Goal: Check status: Check status

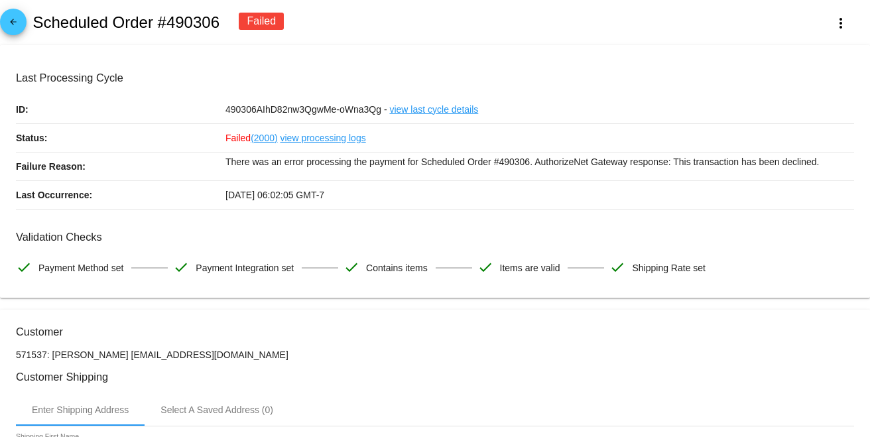
click at [277, 139] on div "Failed (2000) view processing logs" at bounding box center [539, 138] width 628 height 28
click at [290, 137] on link "view processing logs" at bounding box center [323, 138] width 86 height 28
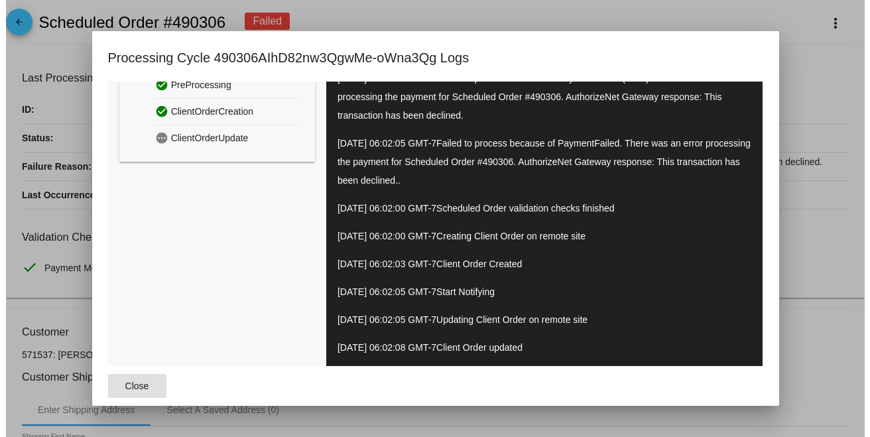
scroll to position [120, 0]
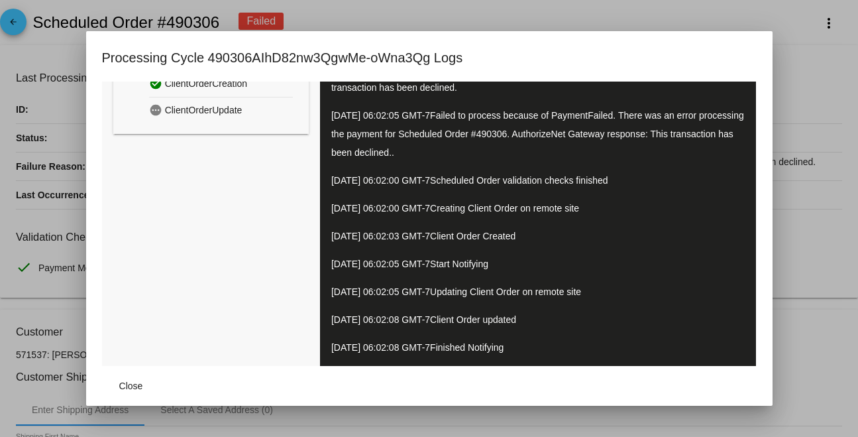
click at [320, 359] on div "check_circle Attempt 1 (Latest) 09/10/2025 06:02:00 GMT-7 Processing Scheduled …" at bounding box center [538, 164] width 437 height 404
click at [130, 386] on span "Close" at bounding box center [131, 385] width 24 height 11
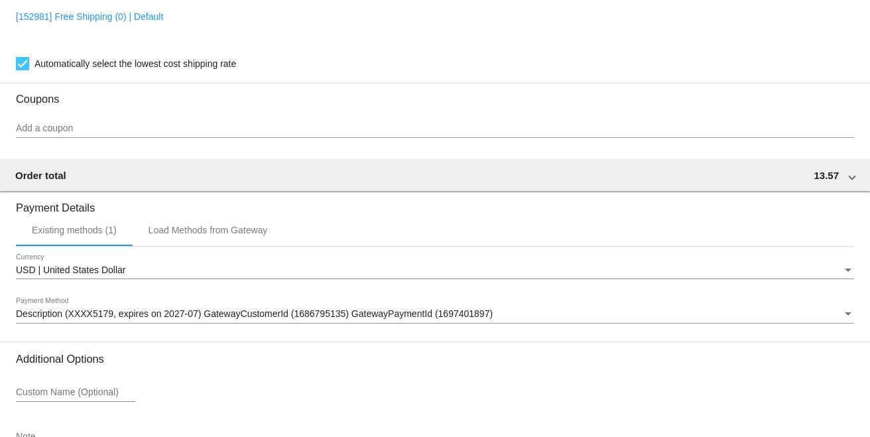
scroll to position [1062, 0]
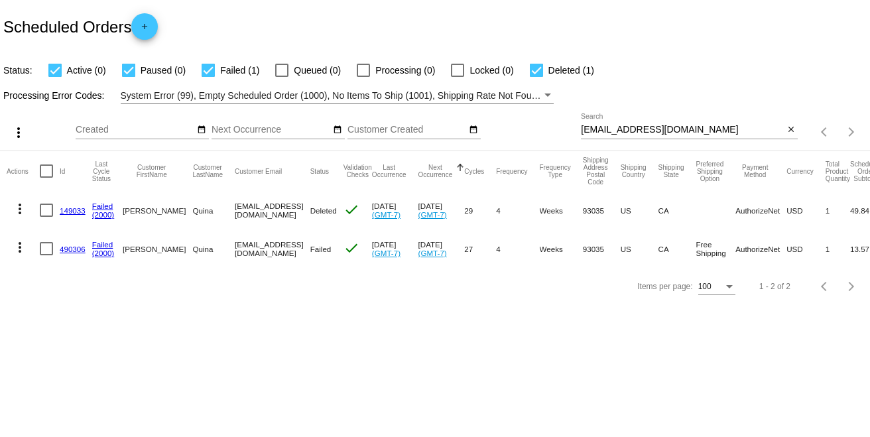
click at [75, 249] on link "490306" at bounding box center [73, 249] width 26 height 9
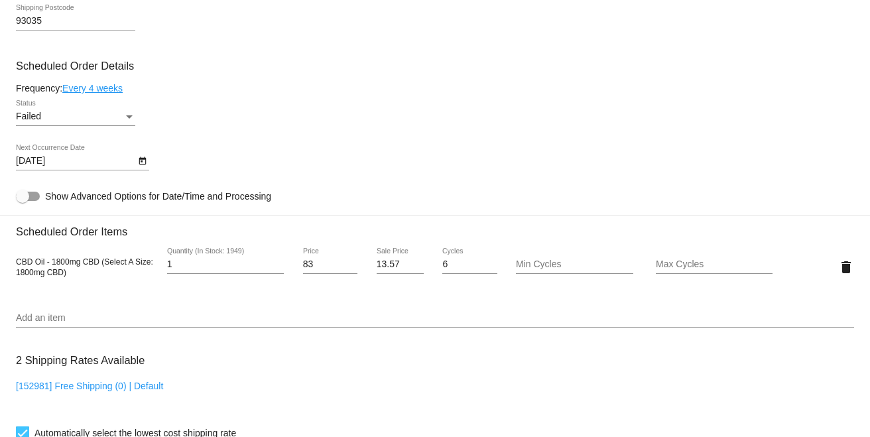
scroll to position [736, 0]
click at [56, 122] on div "Failed" at bounding box center [69, 117] width 107 height 11
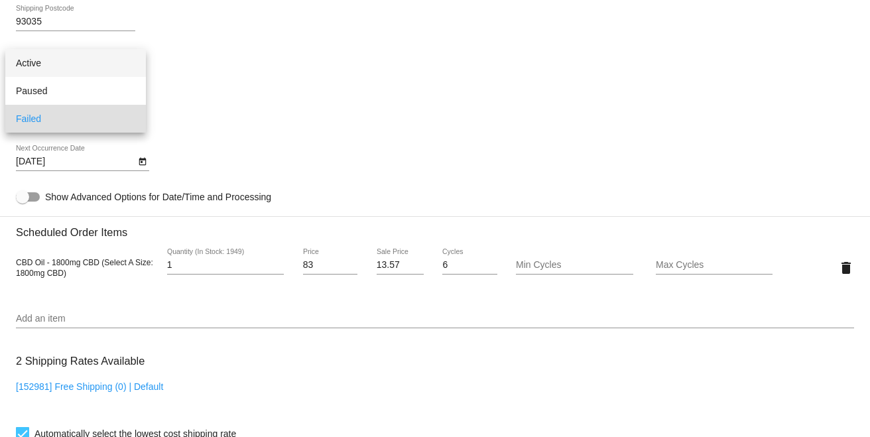
click at [58, 70] on span "Active" at bounding box center [75, 63] width 119 height 28
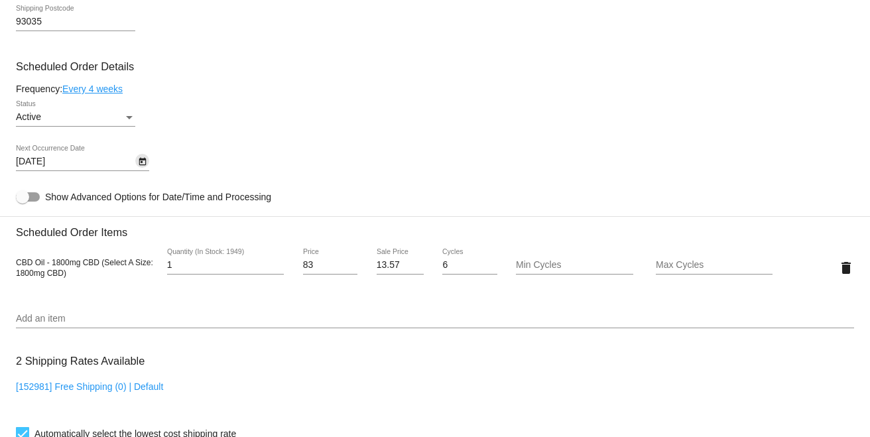
click at [143, 162] on icon "Open calendar" at bounding box center [142, 162] width 7 height 8
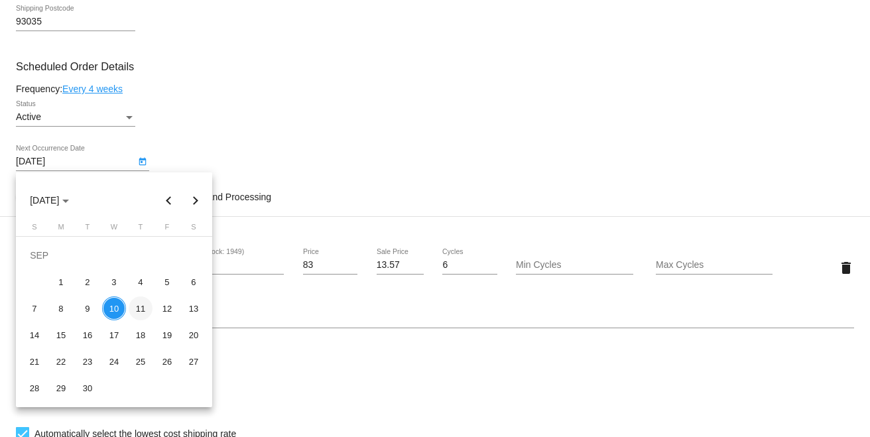
click at [146, 303] on div "11" at bounding box center [141, 308] width 24 height 24
type input "[DATE]"
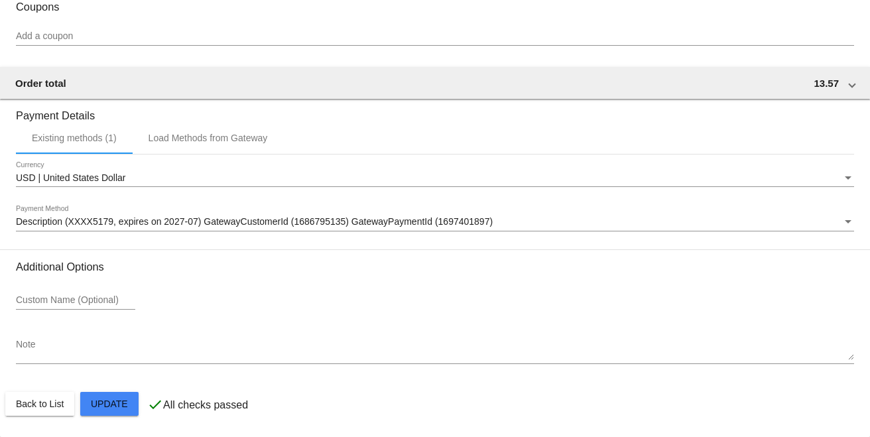
scroll to position [1200, 0]
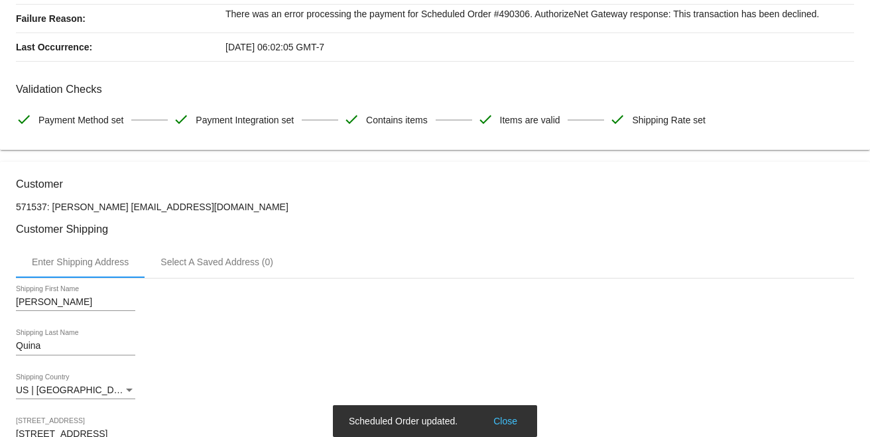
scroll to position [0, 0]
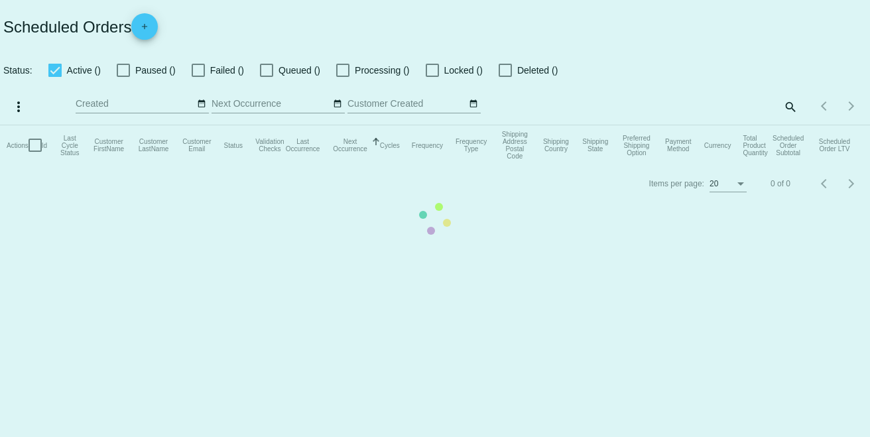
checkbox input "true"
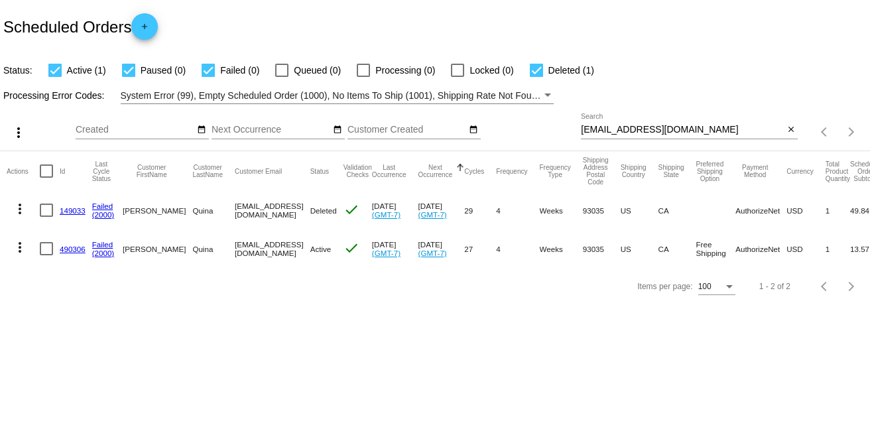
click at [72, 253] on link "490306" at bounding box center [73, 249] width 26 height 9
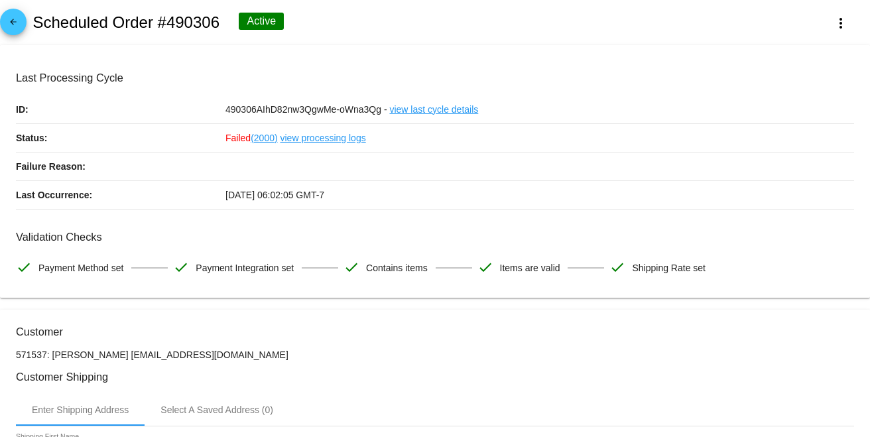
click at [315, 139] on link "view processing logs" at bounding box center [323, 138] width 86 height 28
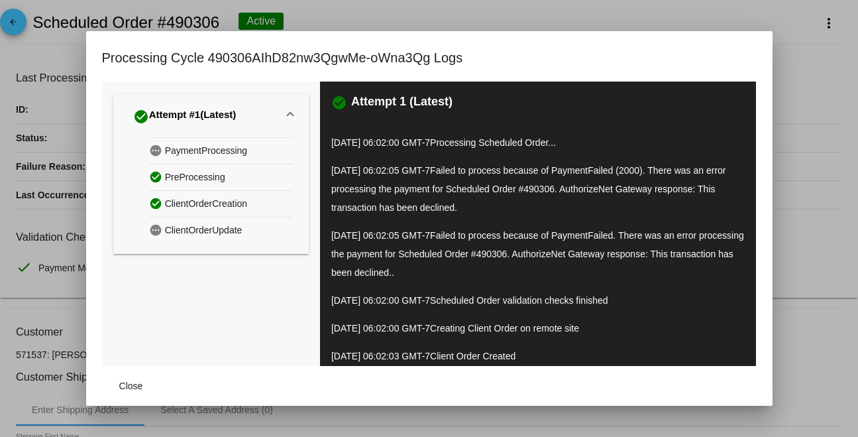
drag, startPoint x: 446, startPoint y: 150, endPoint x: 578, endPoint y: 146, distance: 132.0
click at [559, 149] on p "[DATE] 06:02:00 GMT-7 Processing Scheduled Order..." at bounding box center [538, 142] width 414 height 19
click at [581, 146] on p "[DATE] 06:02:00 GMT-7 Processing Scheduled Order..." at bounding box center [538, 142] width 414 height 19
click at [781, 62] on div at bounding box center [429, 218] width 858 height 437
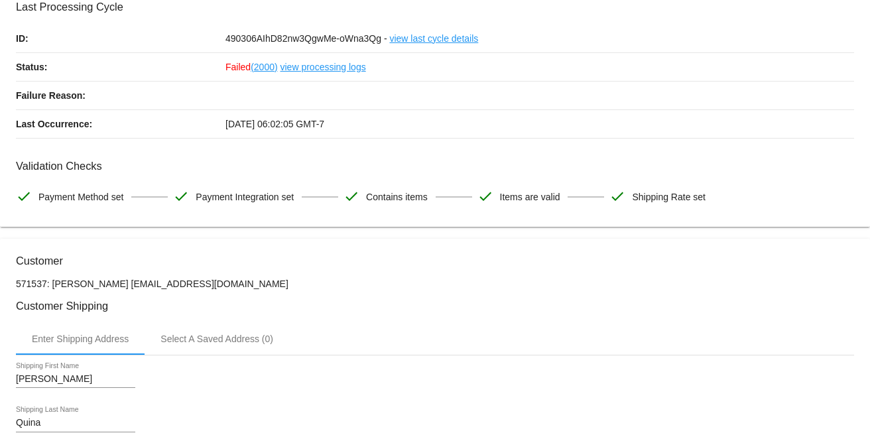
scroll to position [74, 0]
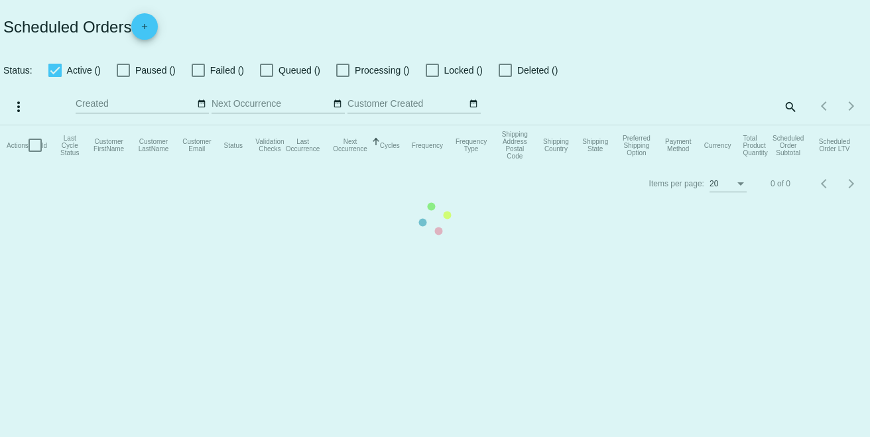
checkbox input "true"
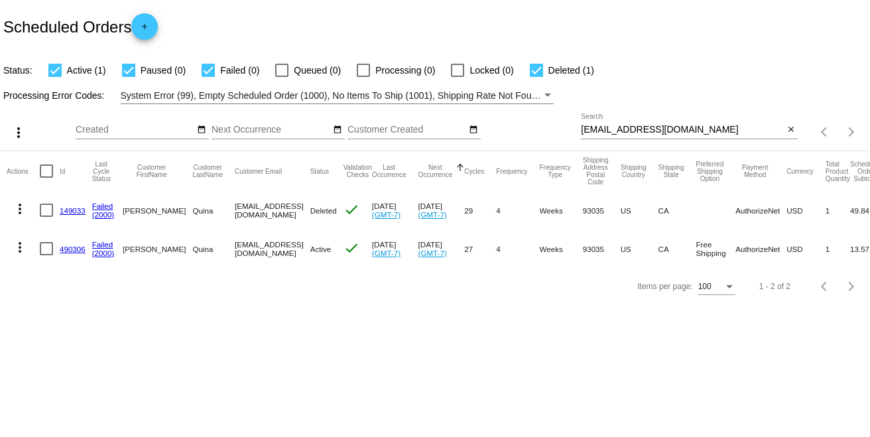
click at [62, 249] on link "490306" at bounding box center [73, 249] width 26 height 9
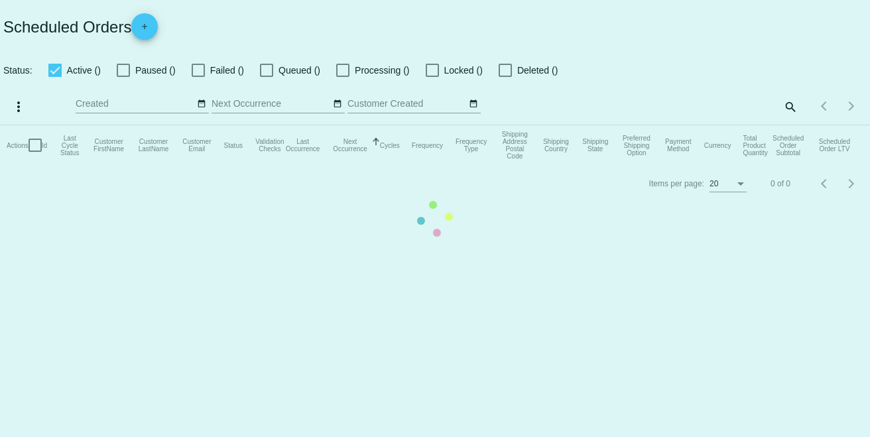
checkbox input "true"
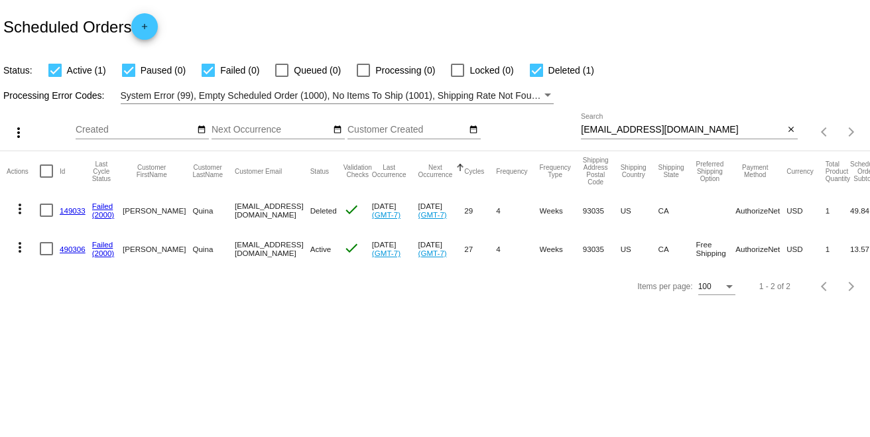
click at [70, 249] on link "490306" at bounding box center [73, 249] width 26 height 9
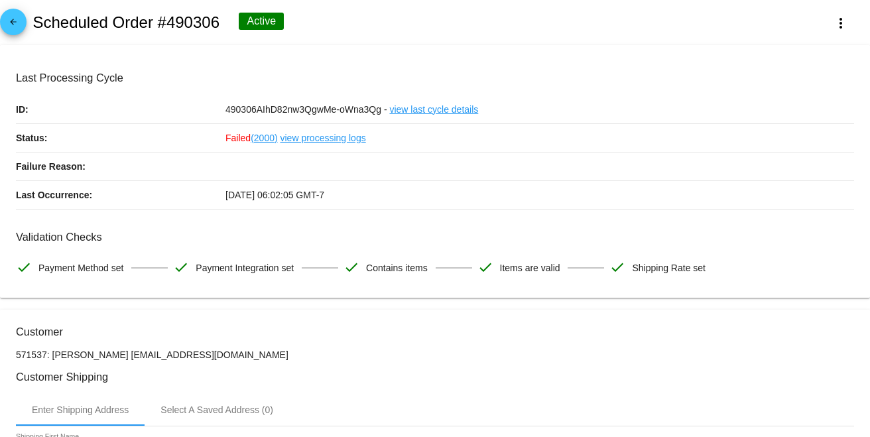
click at [302, 141] on link "view processing logs" at bounding box center [323, 138] width 86 height 28
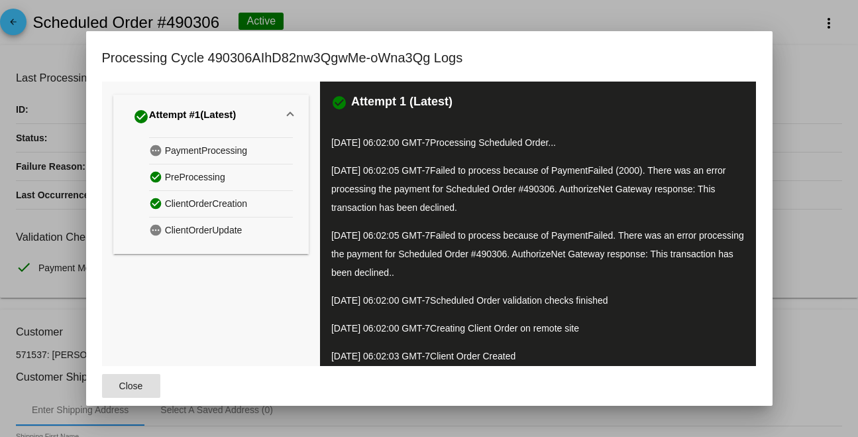
drag, startPoint x: 810, startPoint y: 62, endPoint x: 788, endPoint y: 61, distance: 21.9
click at [809, 61] on div at bounding box center [429, 218] width 858 height 437
